Goal: Check status

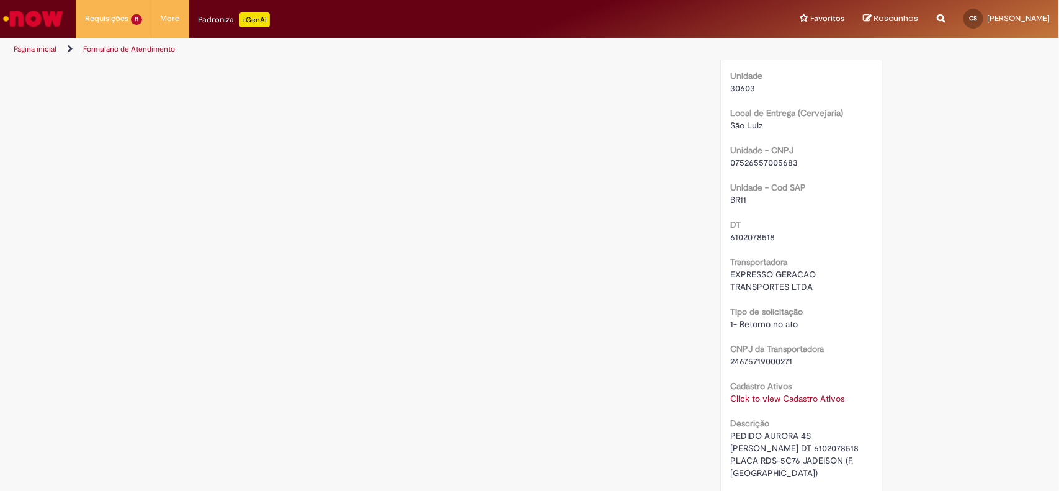
scroll to position [698, 0]
